Goal: Use online tool/utility: Utilize a website feature to perform a specific function

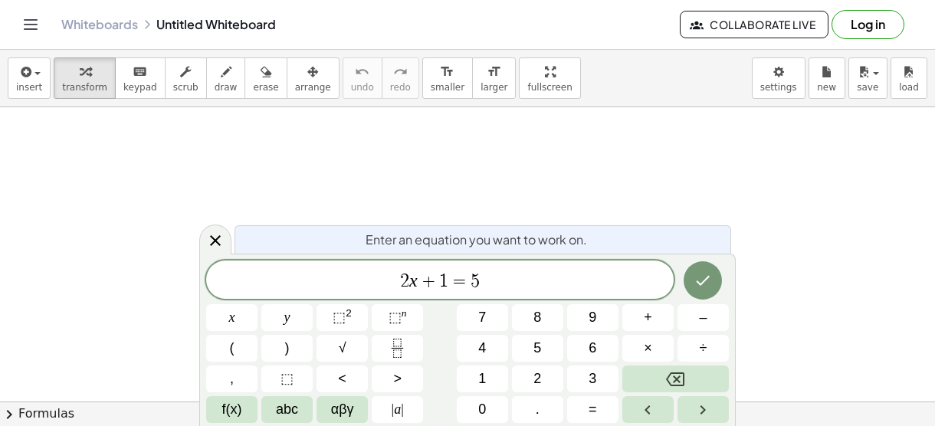
click at [216, 237] on icon at bounding box center [215, 240] width 18 height 18
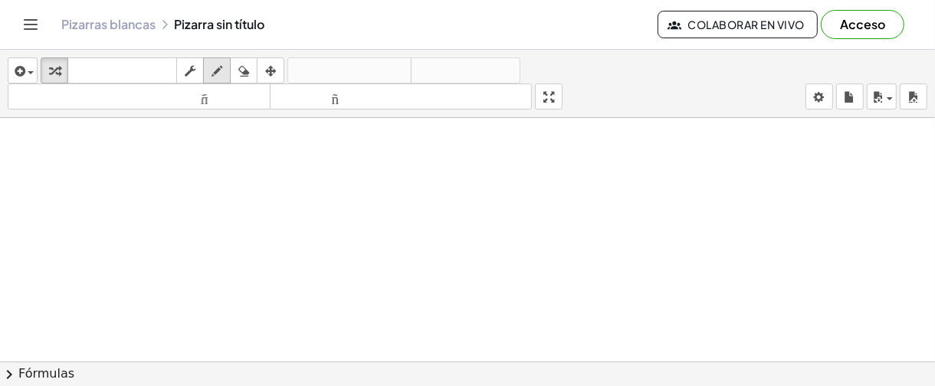
click at [215, 72] on icon "button" at bounding box center [217, 71] width 11 height 18
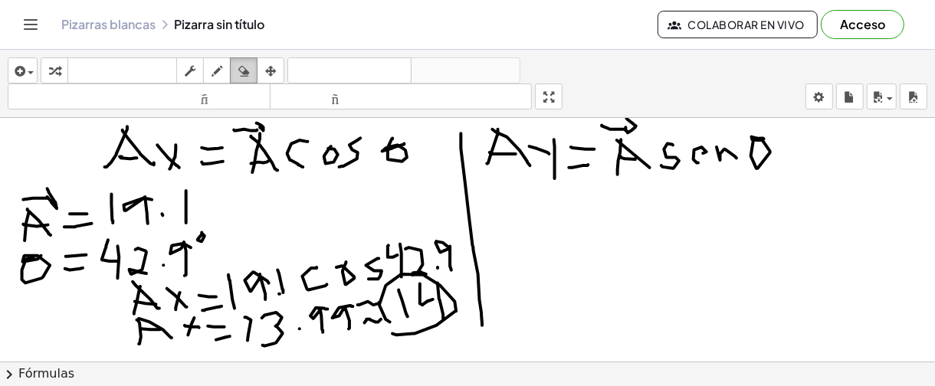
click at [242, 74] on icon "button" at bounding box center [243, 71] width 11 height 18
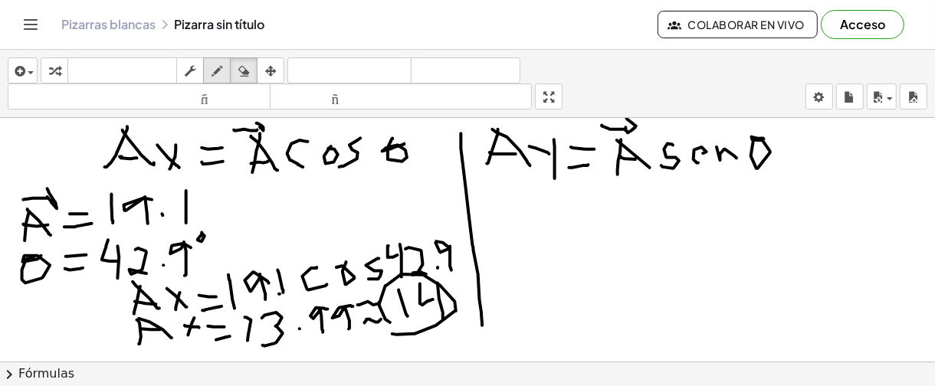
click at [217, 70] on icon "button" at bounding box center [217, 71] width 11 height 18
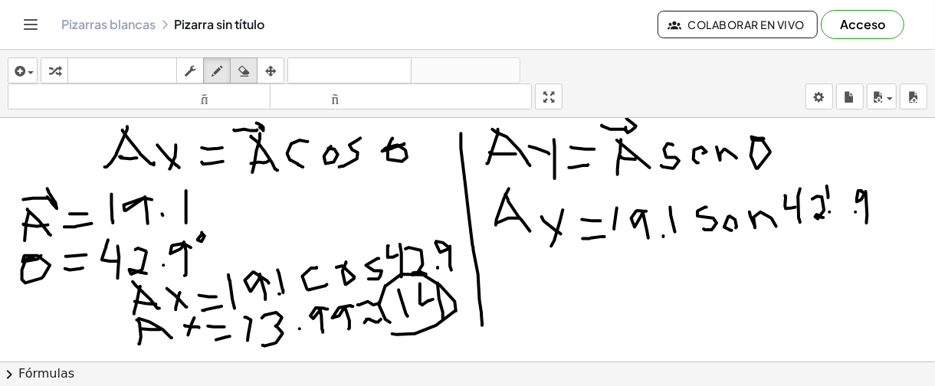
click at [234, 64] on div "button" at bounding box center [244, 70] width 20 height 18
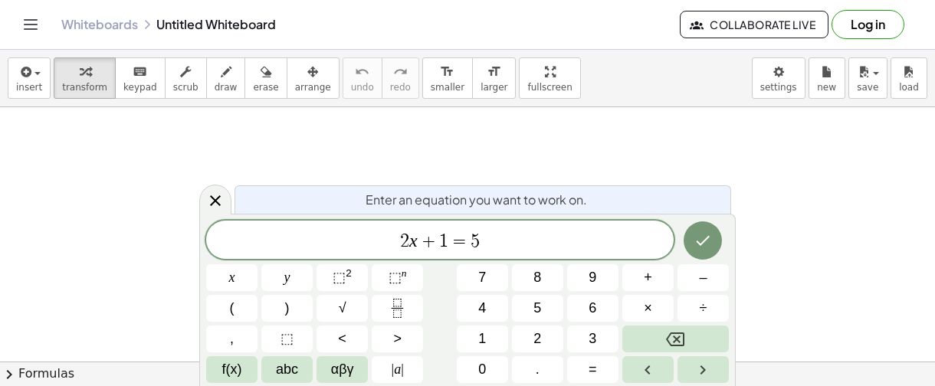
click at [503, 133] on div "insert select one: Math Expression Function Text Youtube Video Graphing Geometr…" at bounding box center [467, 218] width 935 height 336
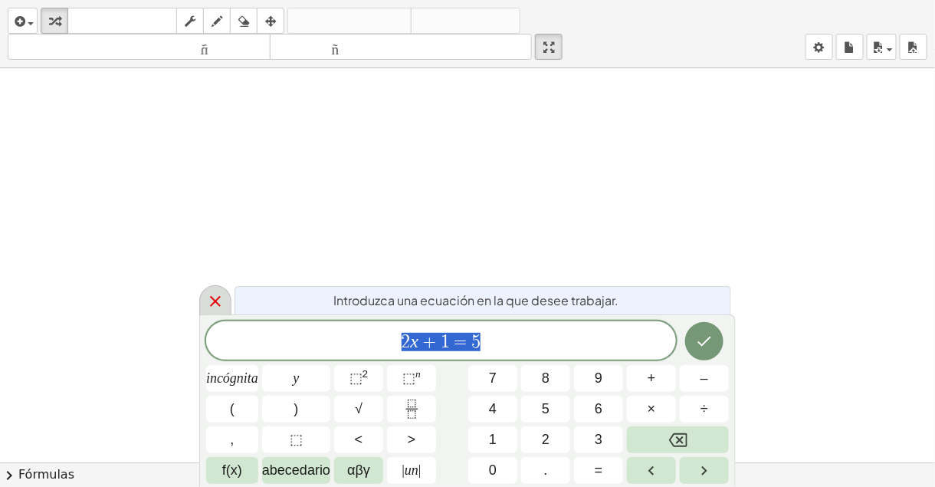
click at [208, 295] on icon at bounding box center [215, 301] width 18 height 18
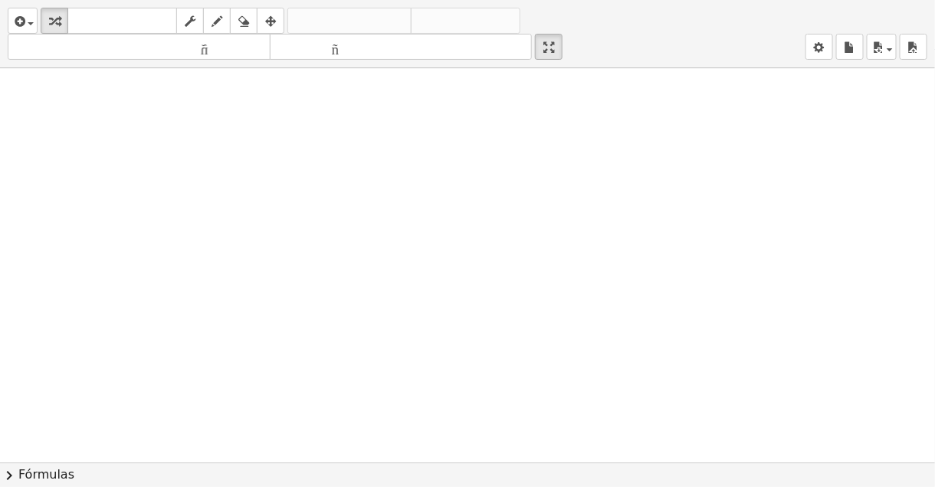
drag, startPoint x: 565, startPoint y: 47, endPoint x: 565, endPoint y: -20, distance: 66.7
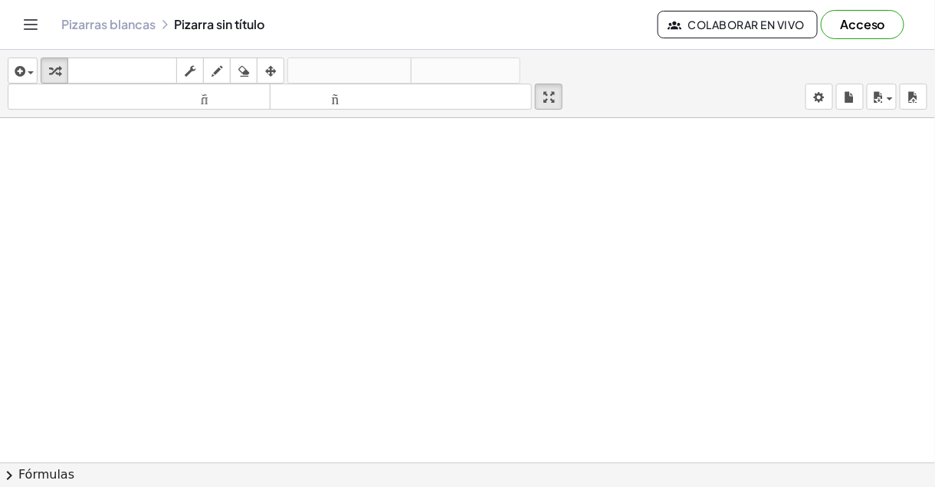
click at [565, 0] on html "Actividades matemáticas fáciles de comprender Empezar Banco de actividades Trab…" at bounding box center [467, 243] width 935 height 487
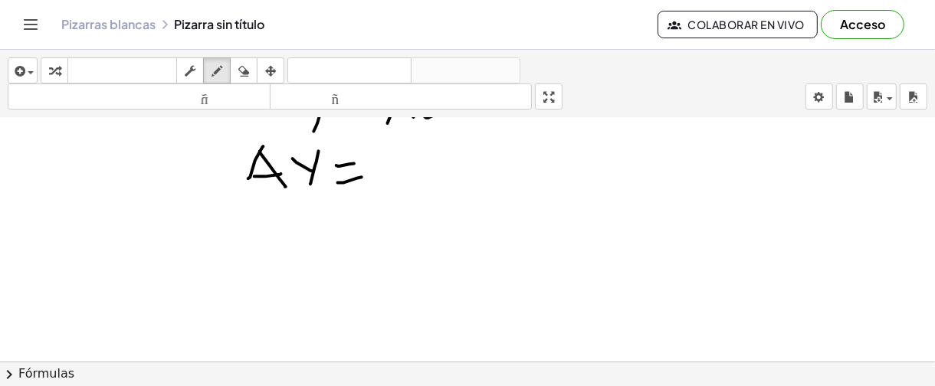
scroll to position [276, 0]
click at [543, 150] on div at bounding box center [467, 147] width 935 height 610
click at [223, 62] on div "button" at bounding box center [217, 70] width 20 height 18
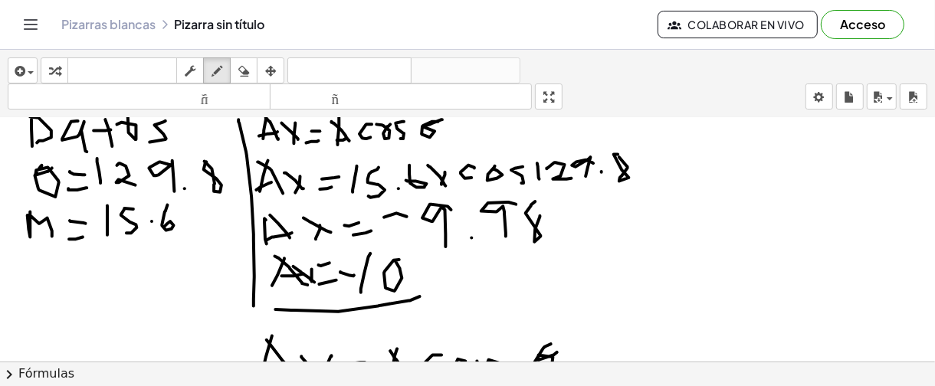
scroll to position [0, 0]
